Goal: Task Accomplishment & Management: Complete application form

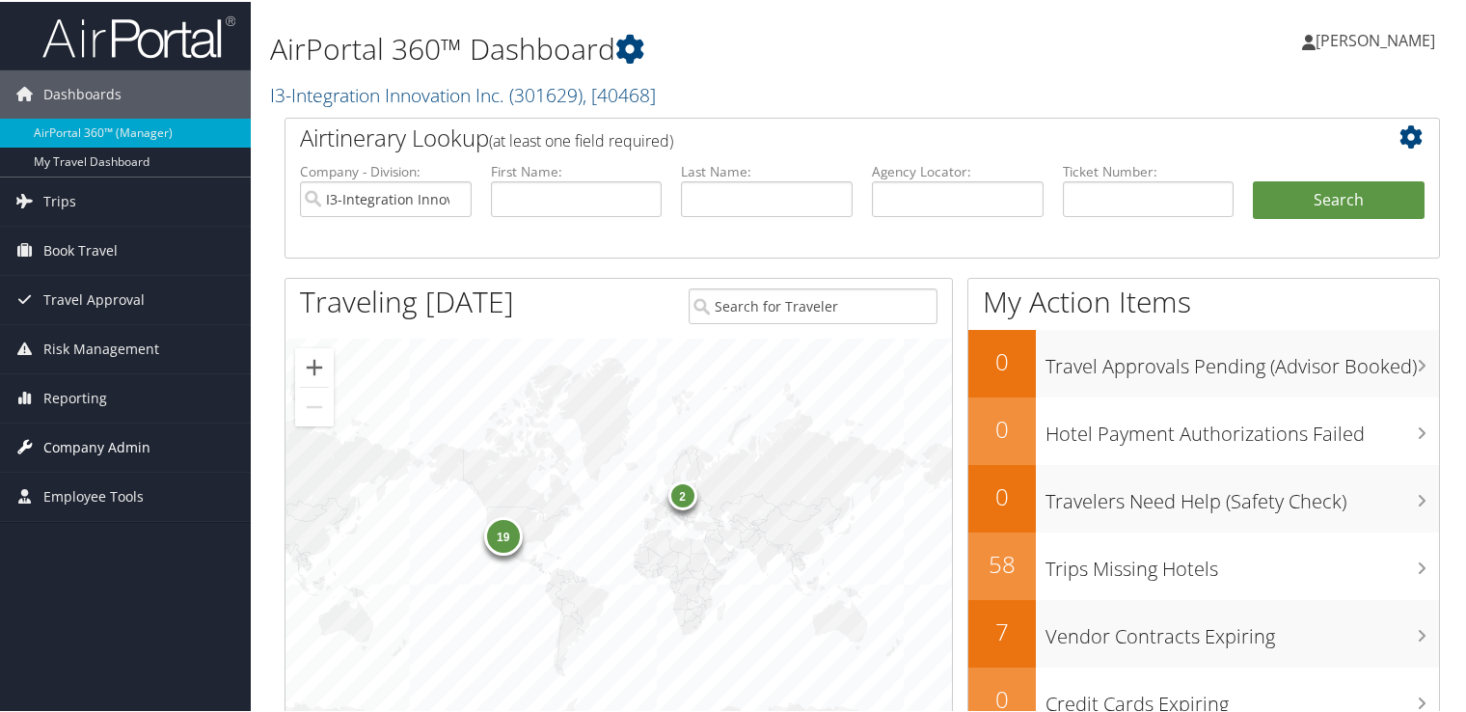
click at [78, 440] on span "Company Admin" at bounding box center [96, 445] width 107 height 48
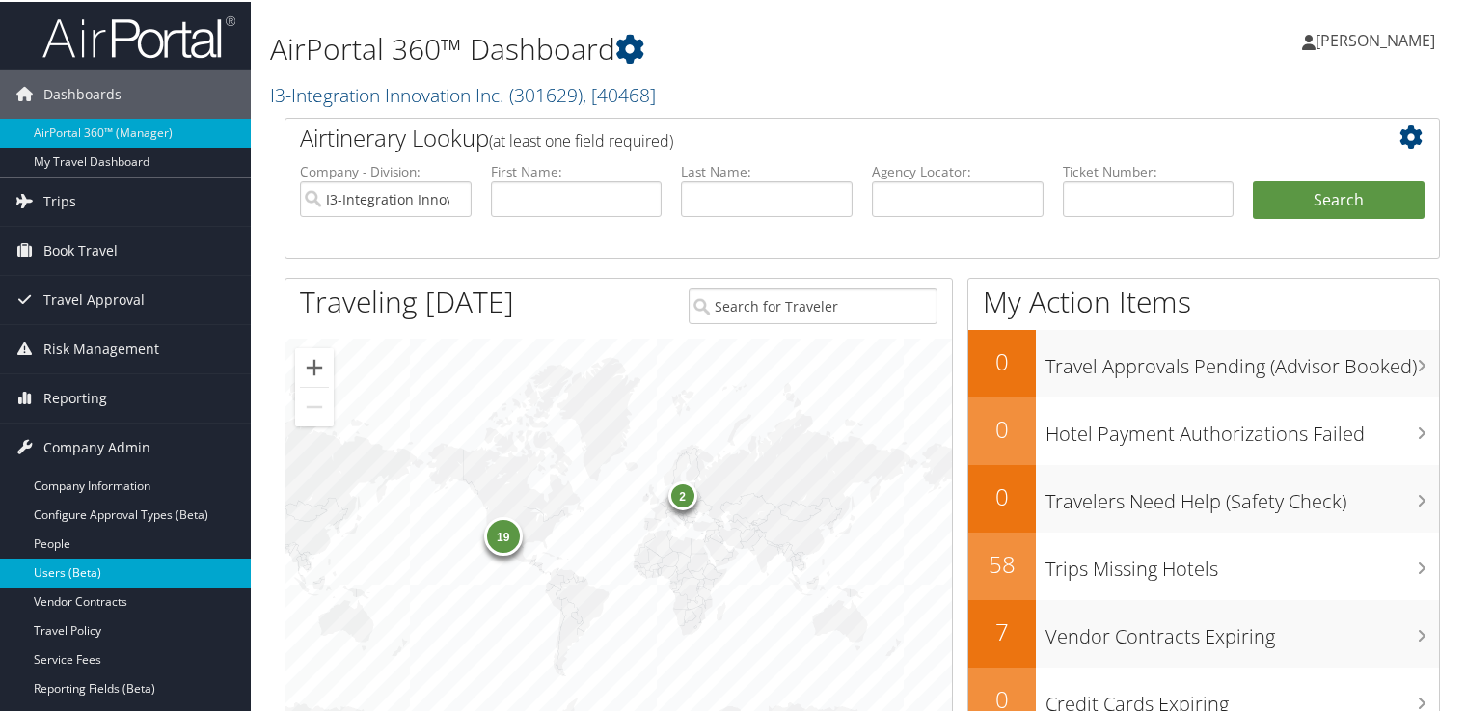
click at [90, 573] on link "Users (Beta)" at bounding box center [125, 570] width 251 height 29
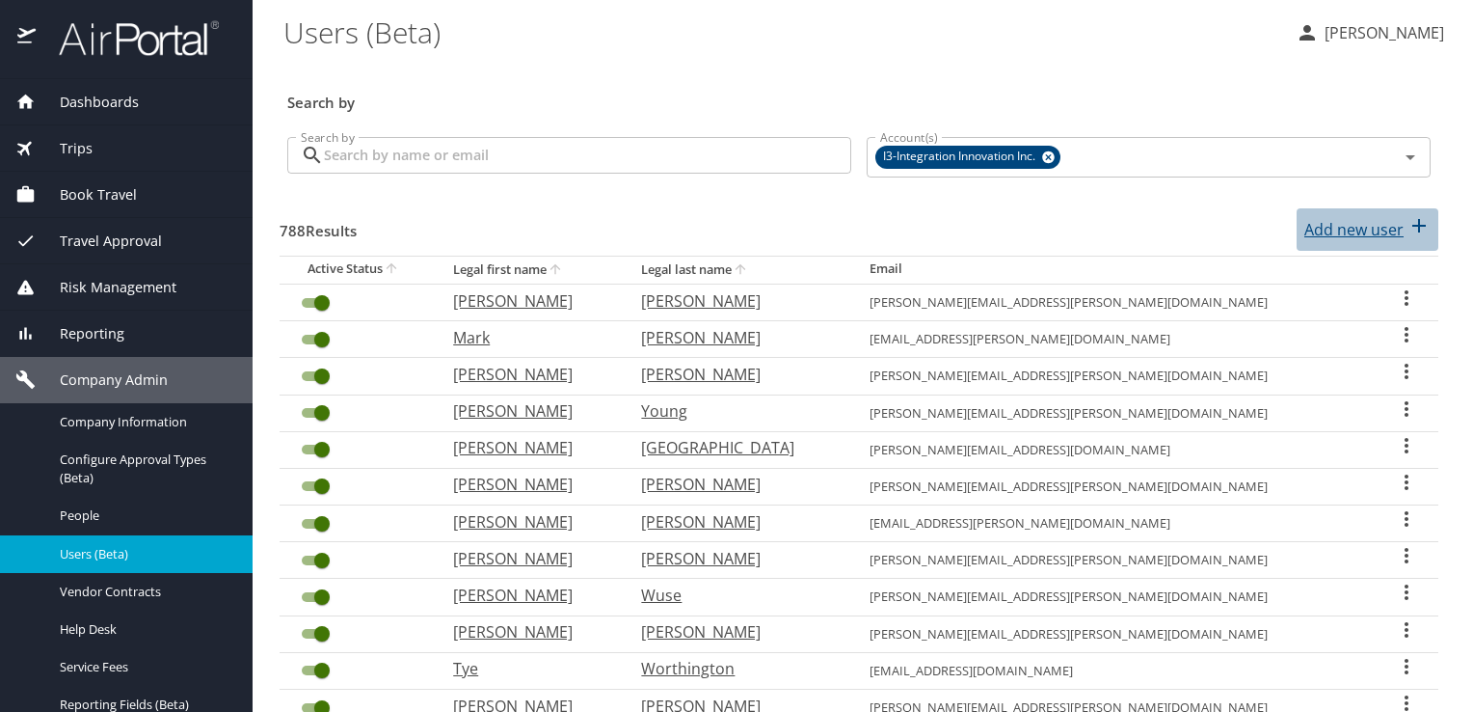
click at [1325, 225] on p "Add new user" at bounding box center [1354, 229] width 99 height 23
select select "US"
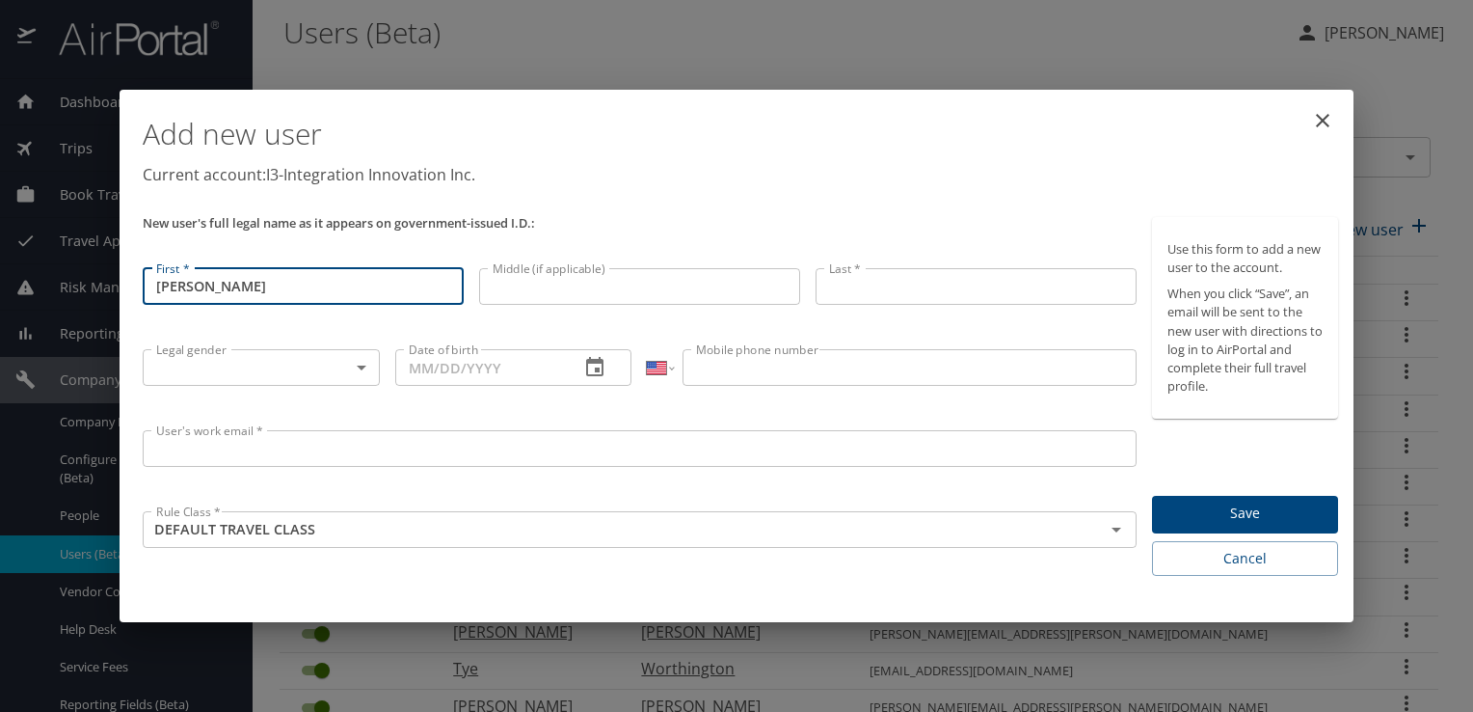
type input "[PERSON_NAME]"
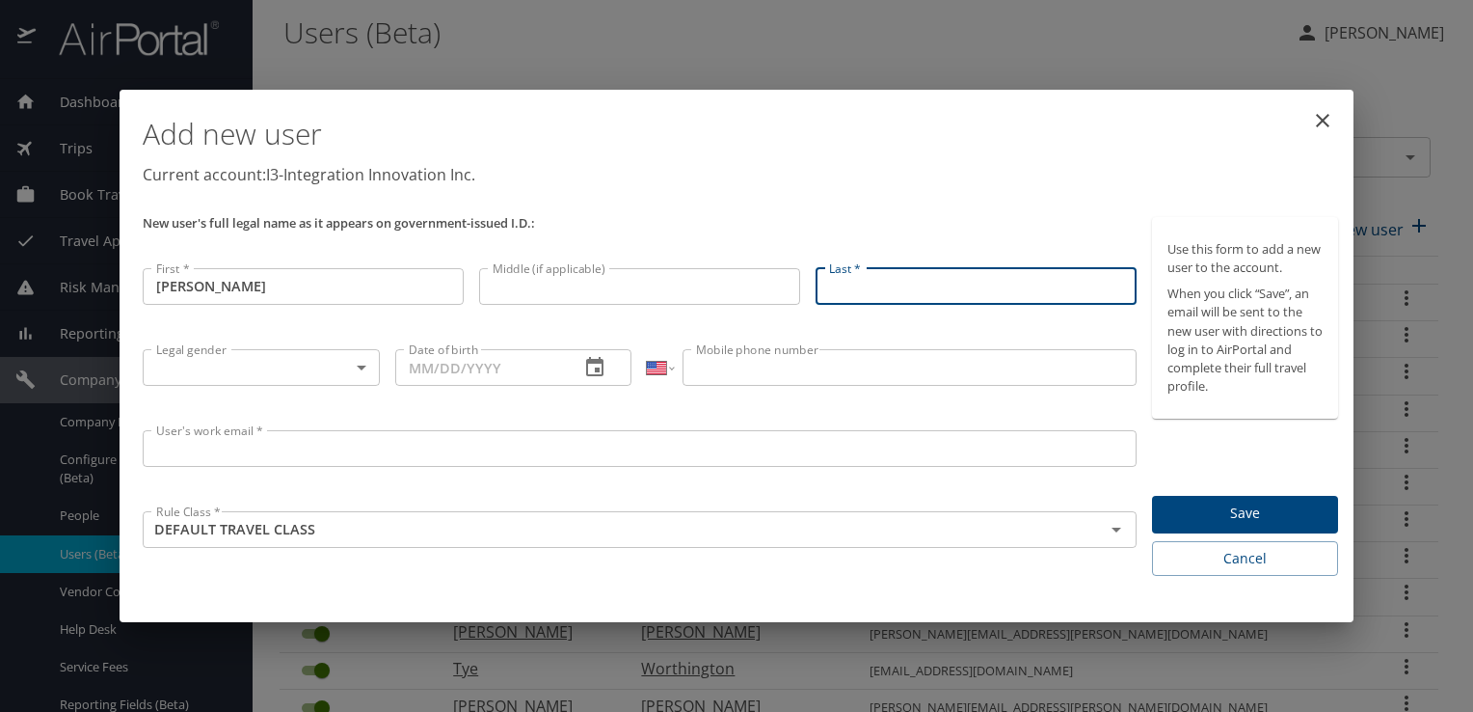
click at [928, 289] on input "Last *" at bounding box center [976, 286] width 321 height 37
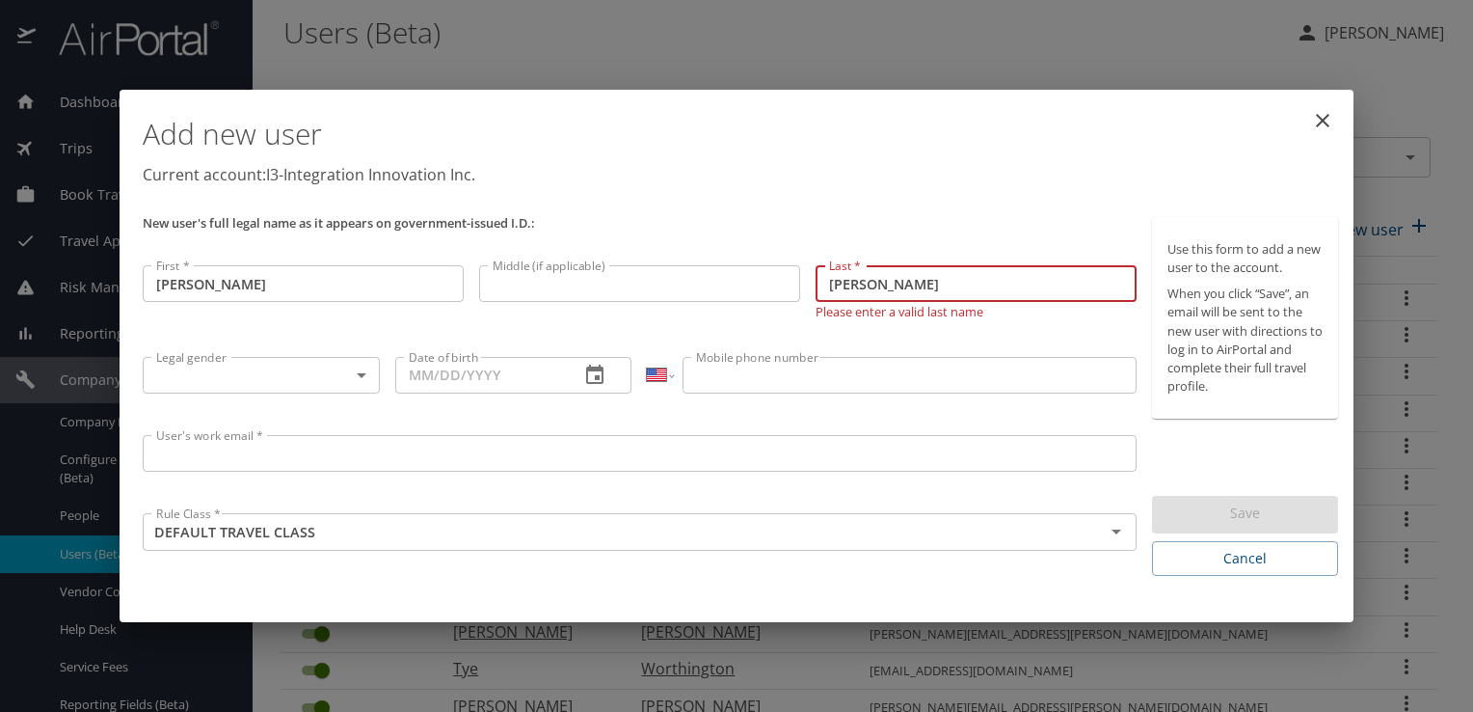
type input "[PERSON_NAME]"
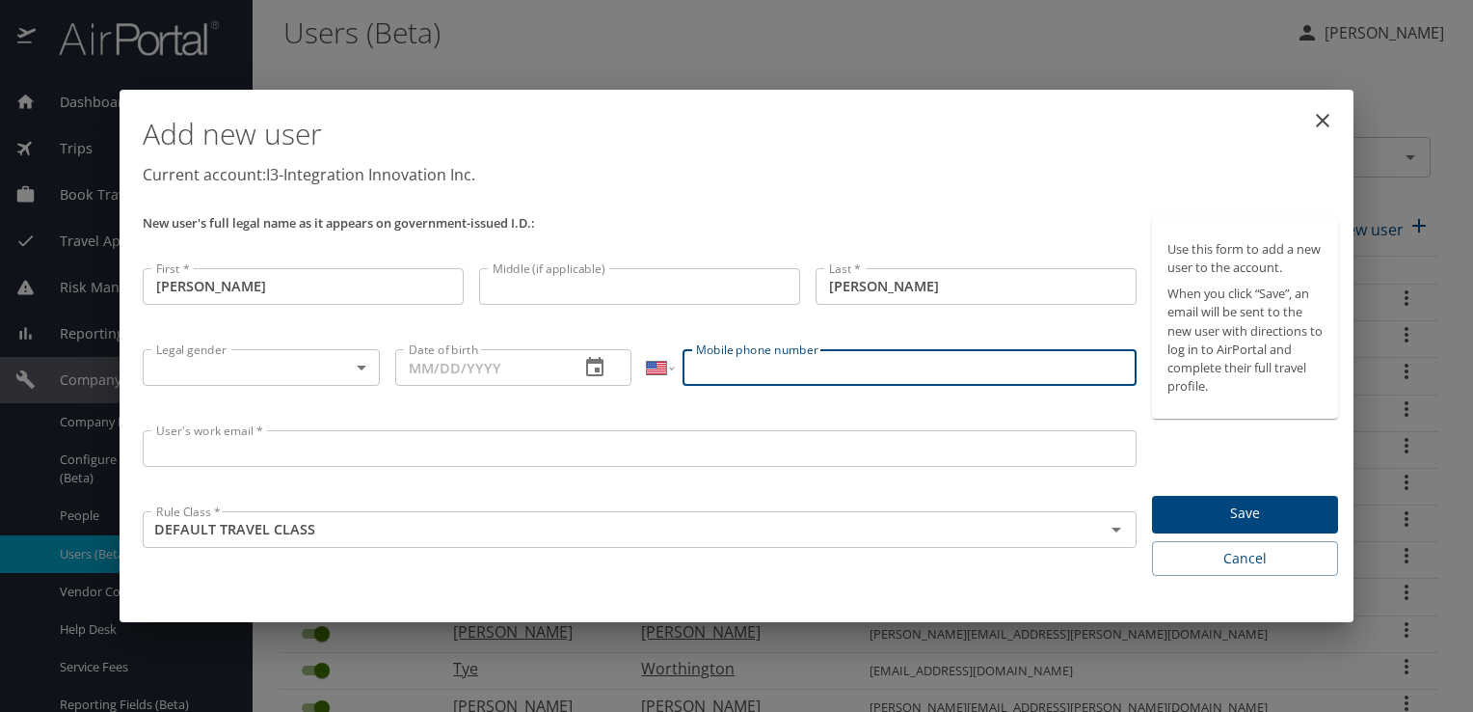
click at [736, 372] on input "Mobile phone number" at bounding box center [909, 367] width 453 height 37
paste input "[PHONE_NUMBER]"
type input "[PHONE_NUMBER]"
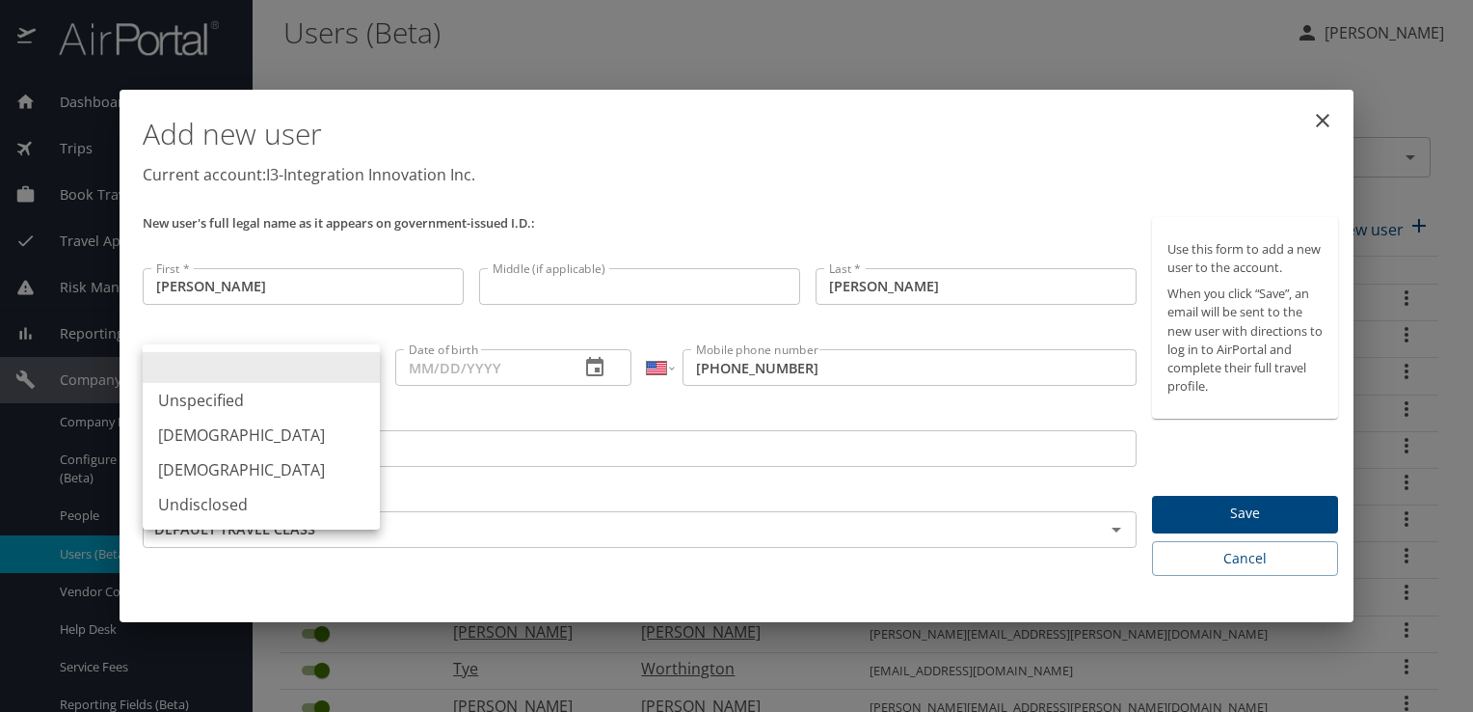
click at [355, 371] on body "Dashboards AirPortal 360™ Manager My Travel Dashboard Trips Airtinerary® Lookup…" at bounding box center [736, 356] width 1473 height 712
click at [242, 464] on li "[DEMOGRAPHIC_DATA]" at bounding box center [261, 469] width 237 height 35
type input "[DEMOGRAPHIC_DATA]"
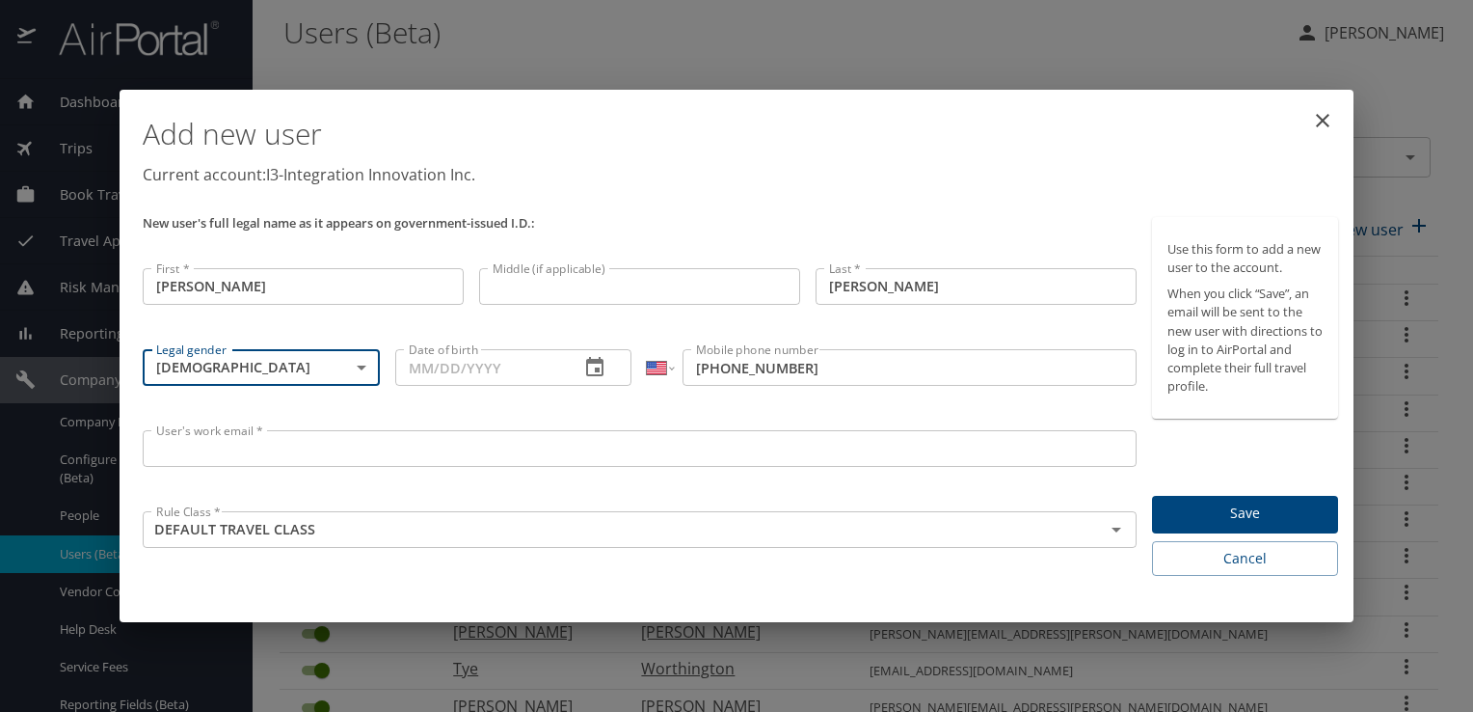
click at [431, 373] on input "Date of birth" at bounding box center [480, 367] width 170 height 37
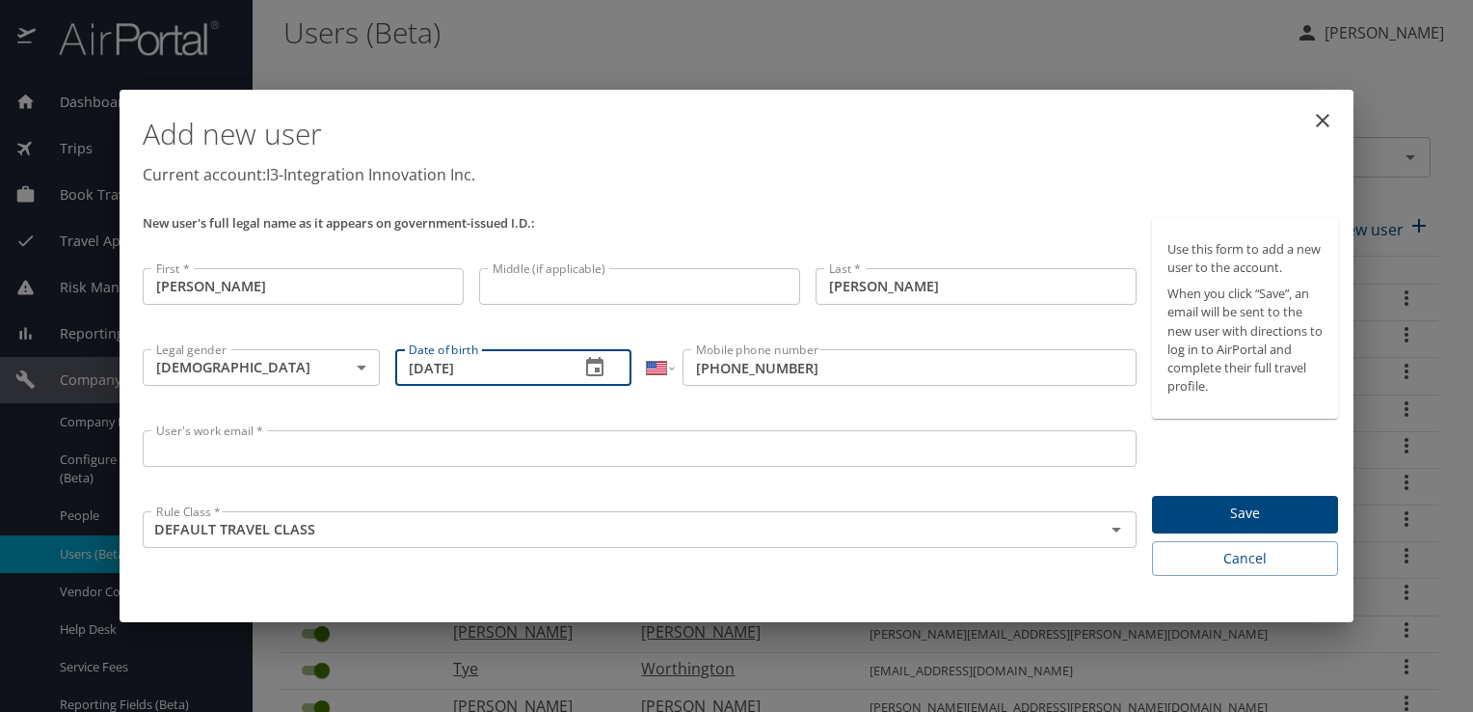
type input "[DATE]"
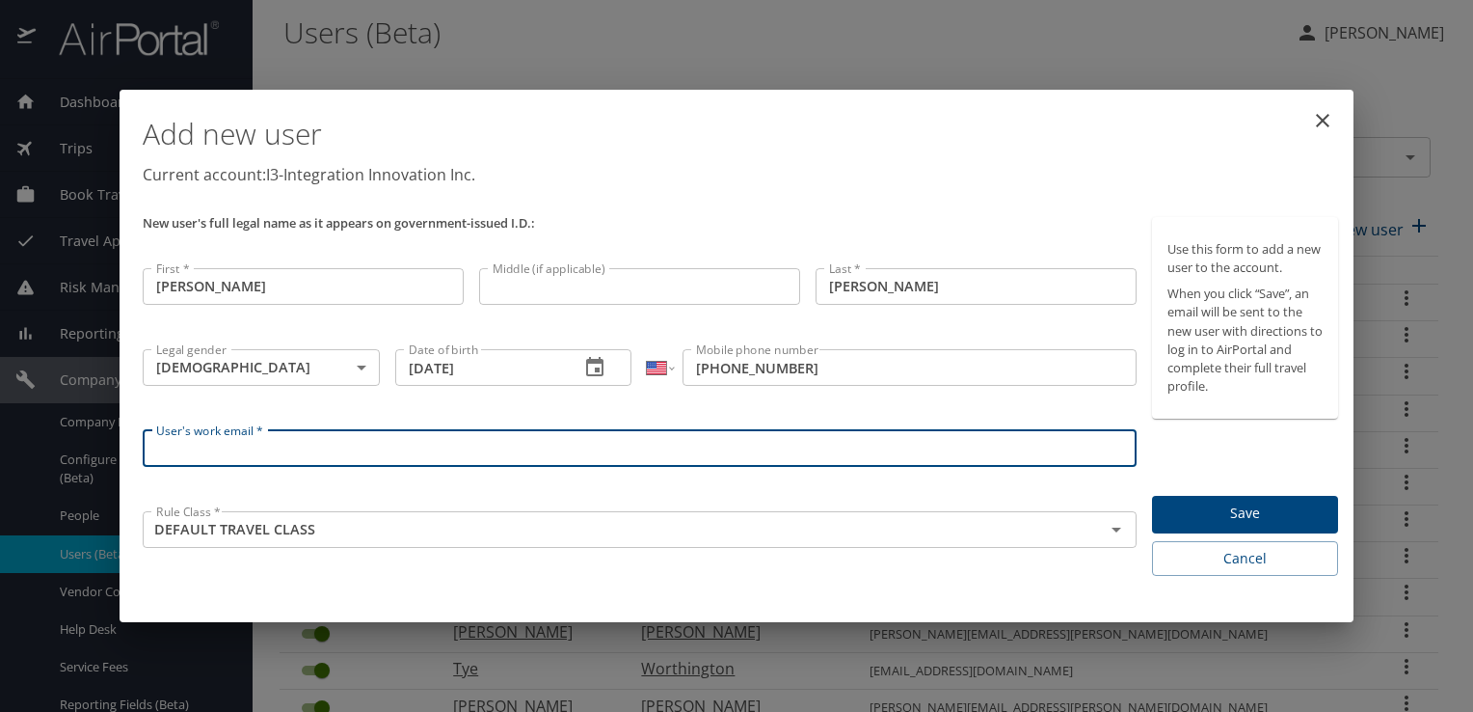
click at [409, 448] on input "User's work email *" at bounding box center [640, 448] width 994 height 37
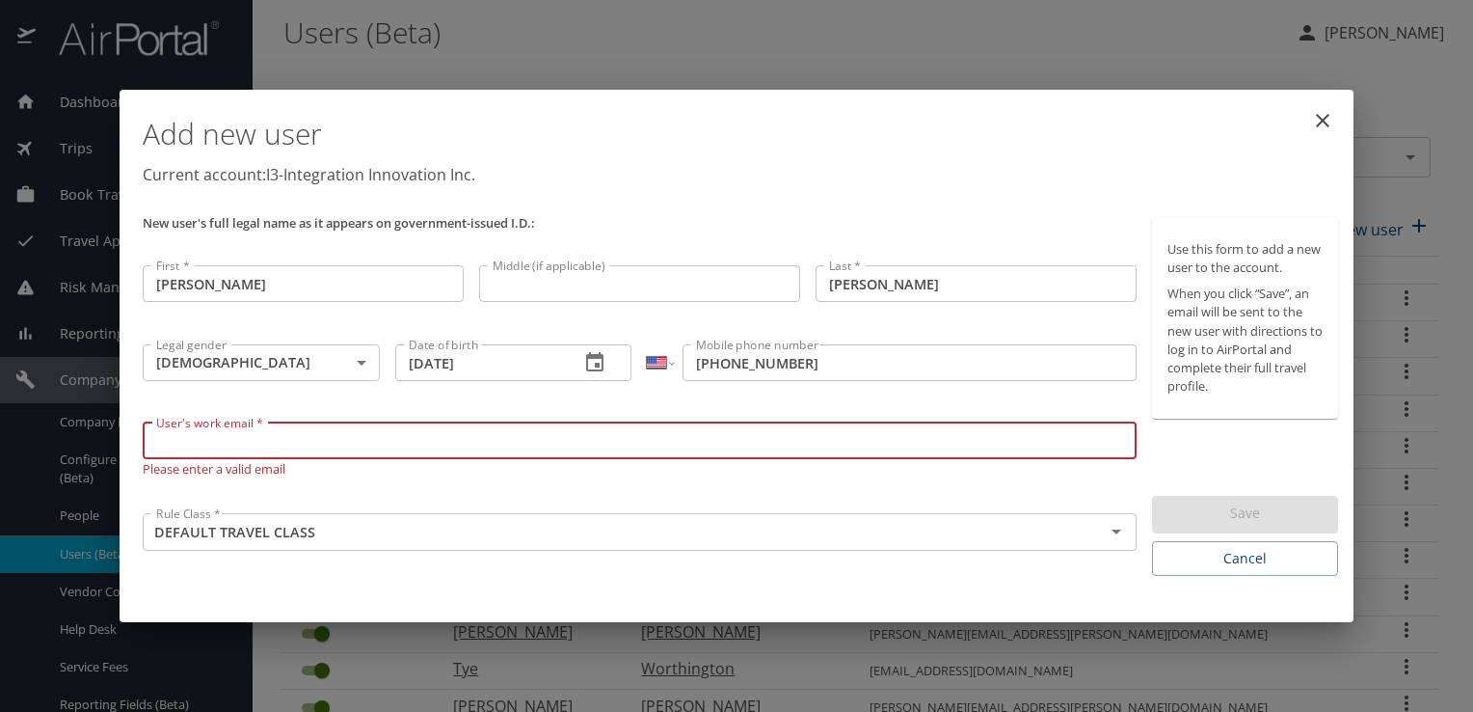
click at [606, 441] on input "User's work email *" at bounding box center [640, 440] width 994 height 37
paste input "[EMAIL_ADDRESS][PERSON_NAME][DOMAIN_NAME]"
click at [1127, 537] on icon "Open" at bounding box center [1116, 531] width 23 height 23
type input "[EMAIL_ADDRESS][PERSON_NAME][DOMAIN_NAME]"
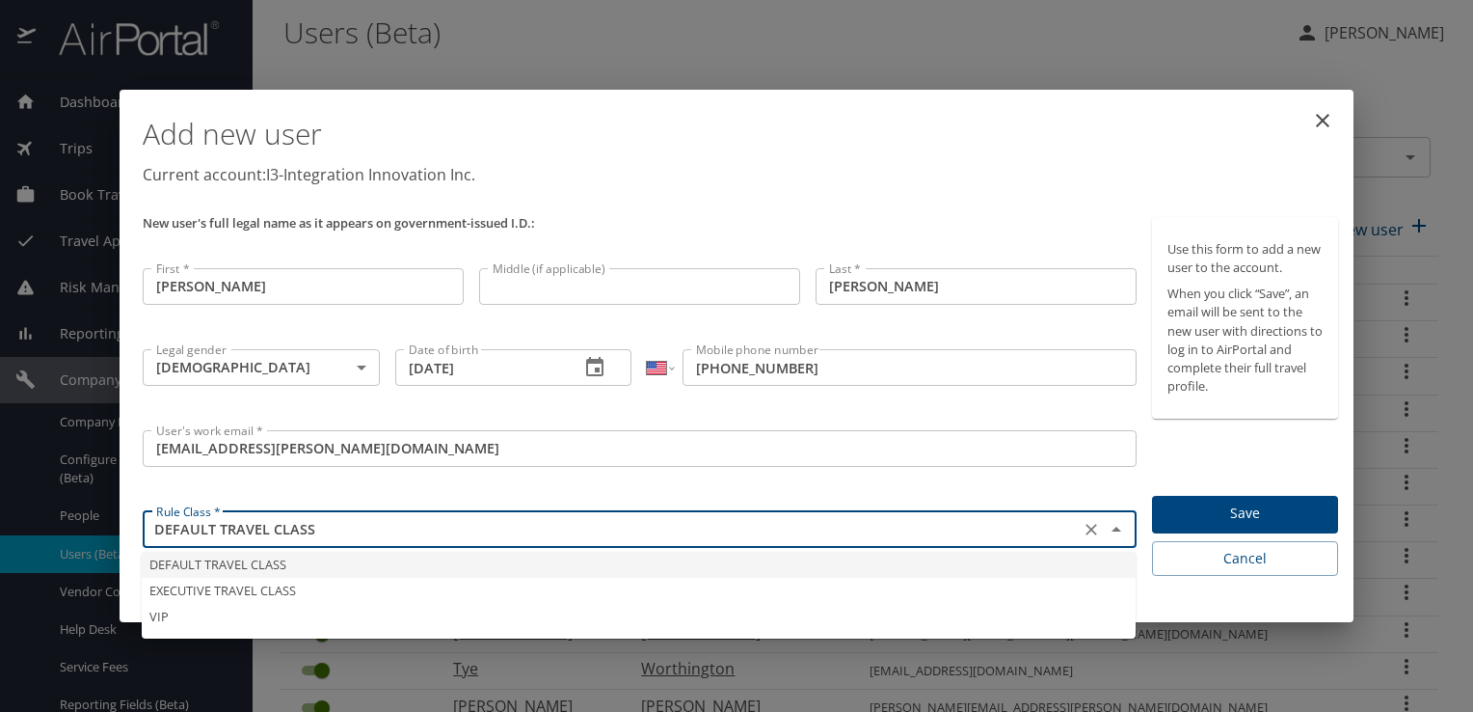
click at [544, 567] on li "DEFAULT TRAVEL CLASS" at bounding box center [639, 565] width 994 height 26
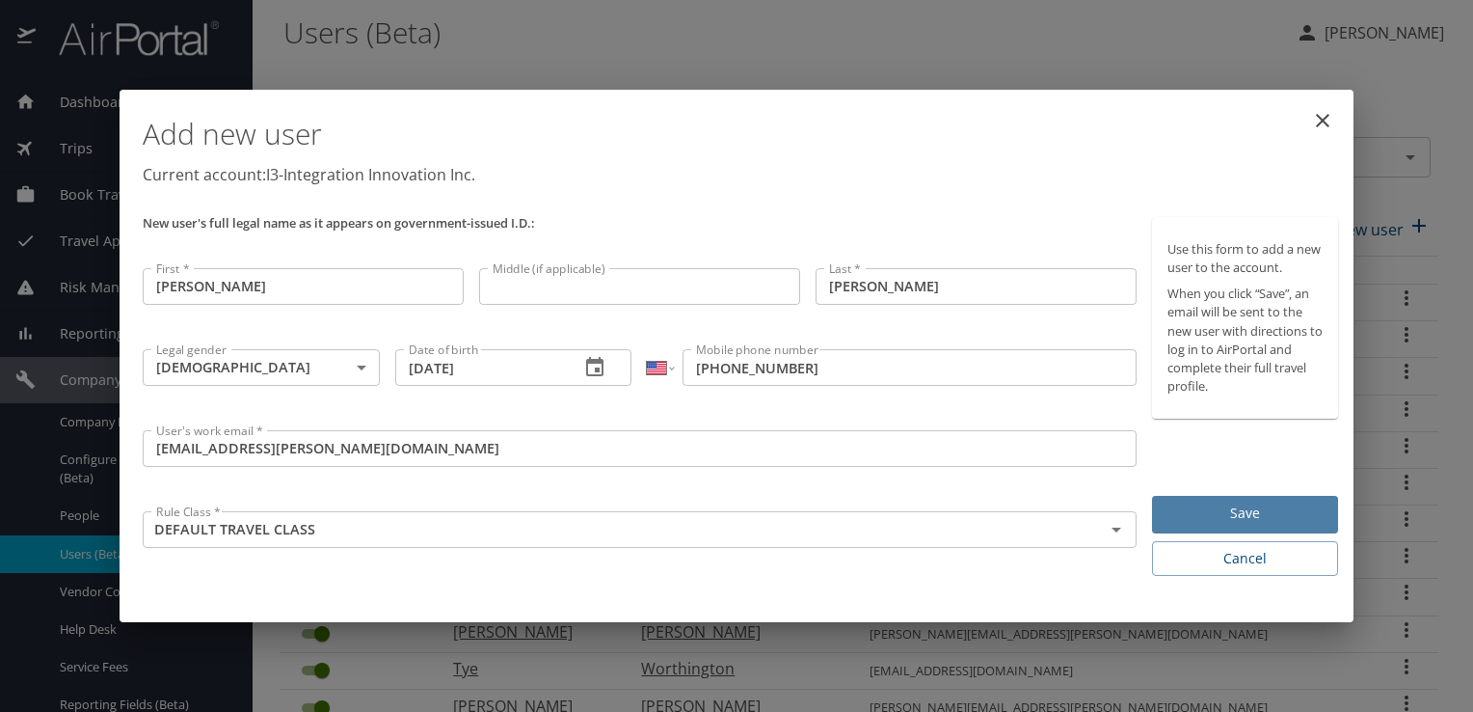
click at [1259, 507] on span "Save" at bounding box center [1245, 513] width 155 height 24
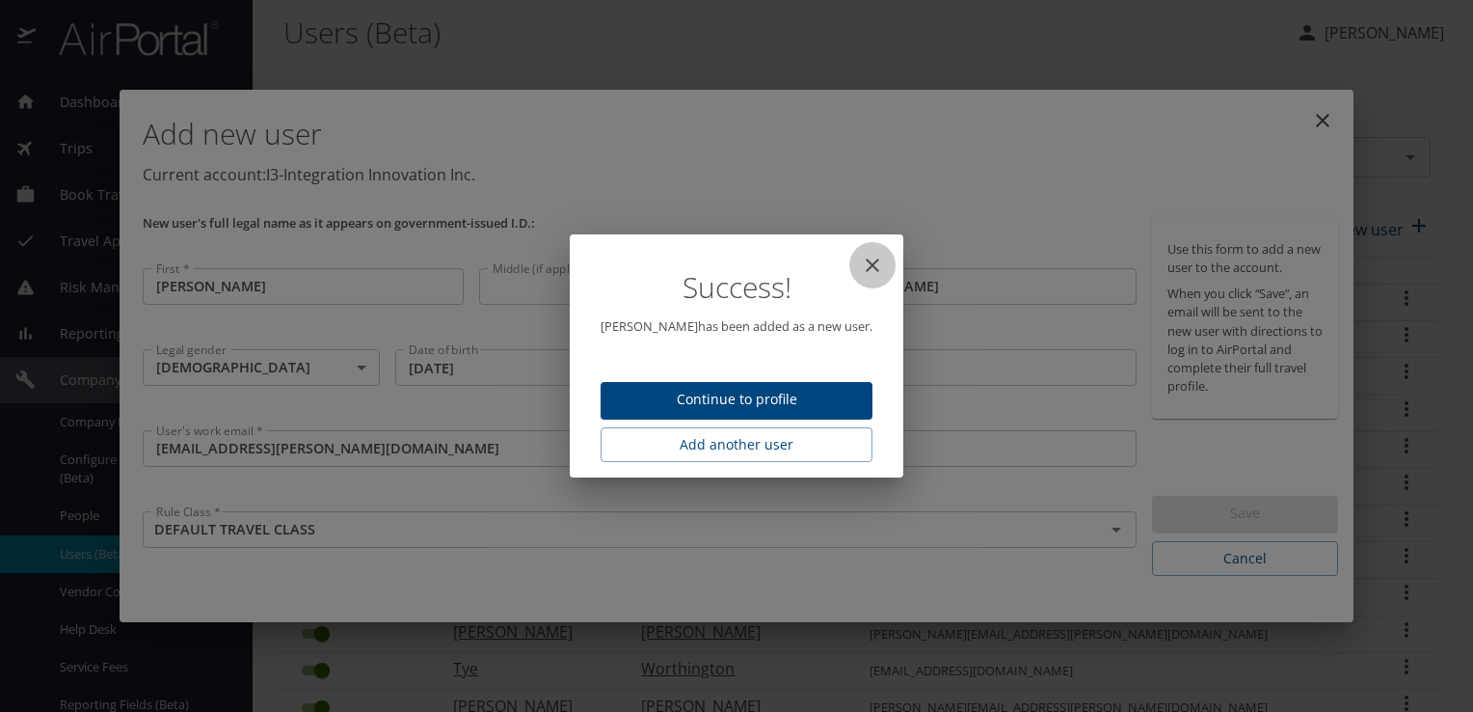
click at [865, 261] on icon "close" at bounding box center [872, 265] width 23 height 23
type input "[DATE]"
